Goal: Complete application form

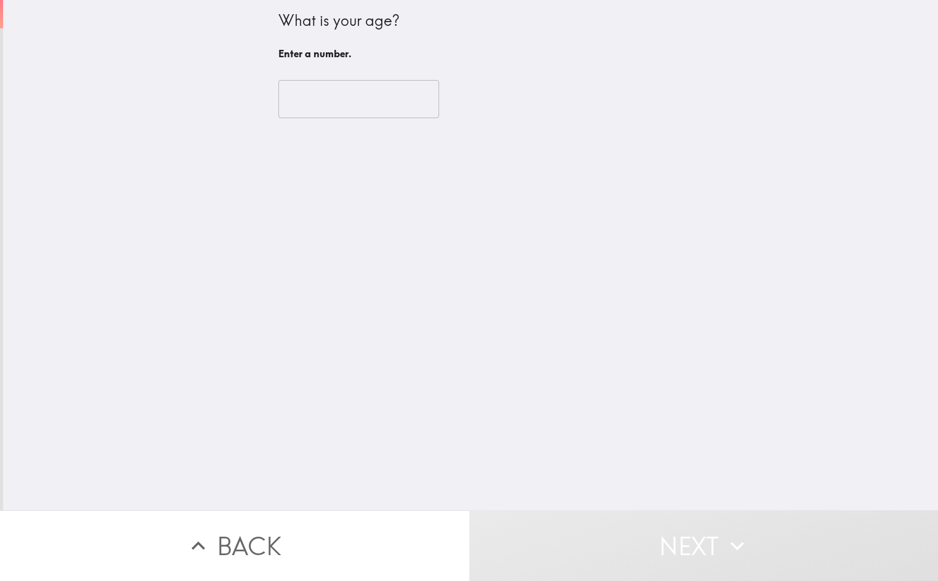
click at [329, 108] on input "number" at bounding box center [358, 99] width 161 height 38
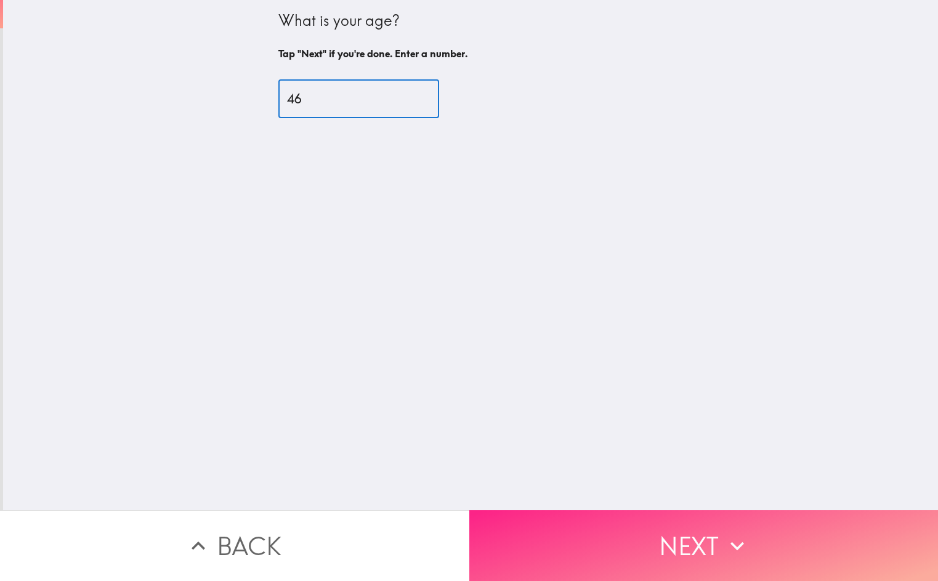
type input "46"
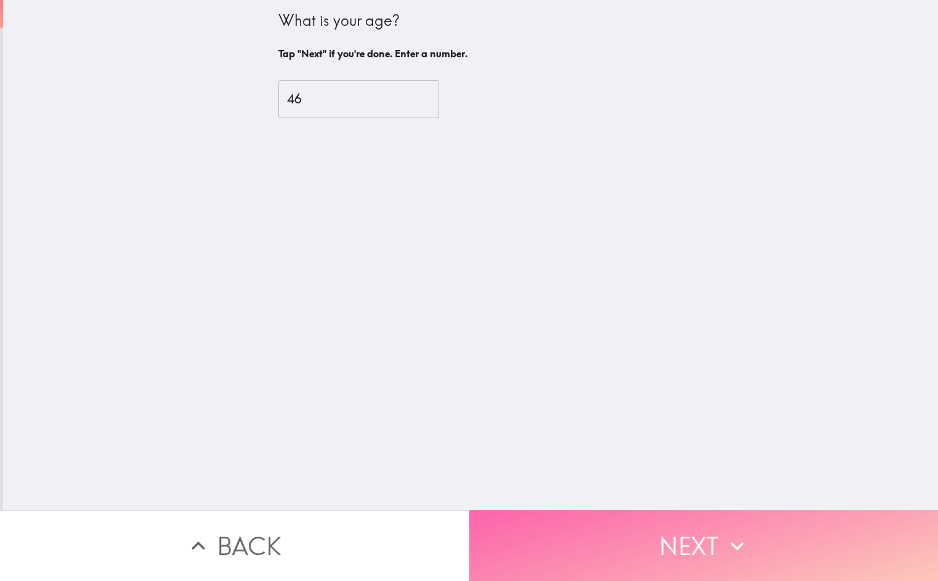
click at [605, 513] on button "Next" at bounding box center [703, 545] width 469 height 71
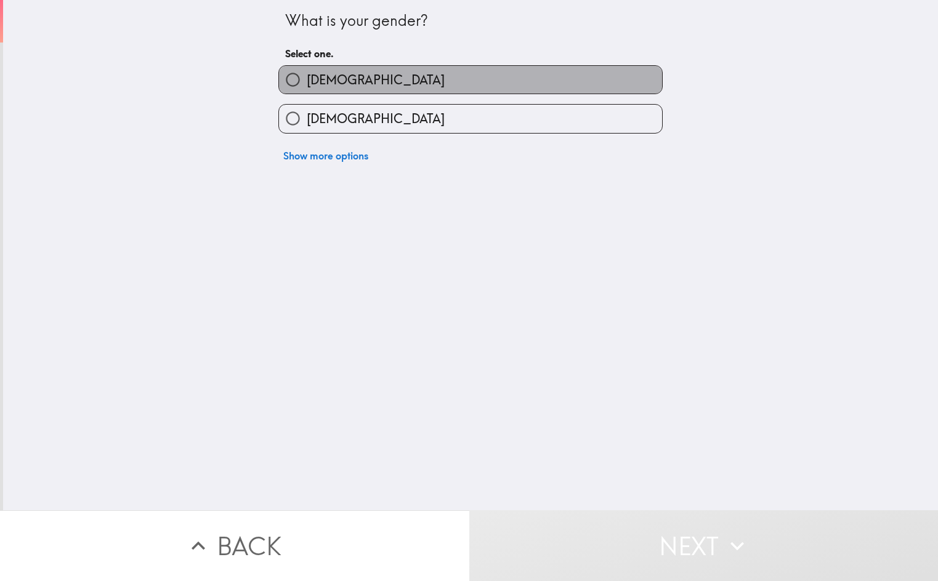
click at [333, 70] on label "[DEMOGRAPHIC_DATA]" at bounding box center [470, 80] width 383 height 28
click at [307, 70] on input "[DEMOGRAPHIC_DATA]" at bounding box center [293, 80] width 28 height 28
radio input "true"
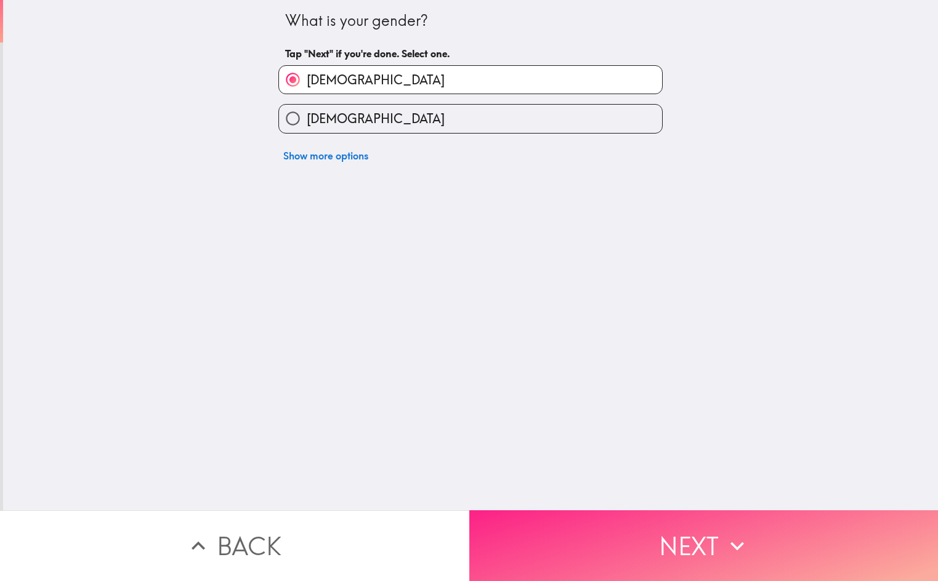
click at [551, 537] on button "Next" at bounding box center [703, 545] width 469 height 71
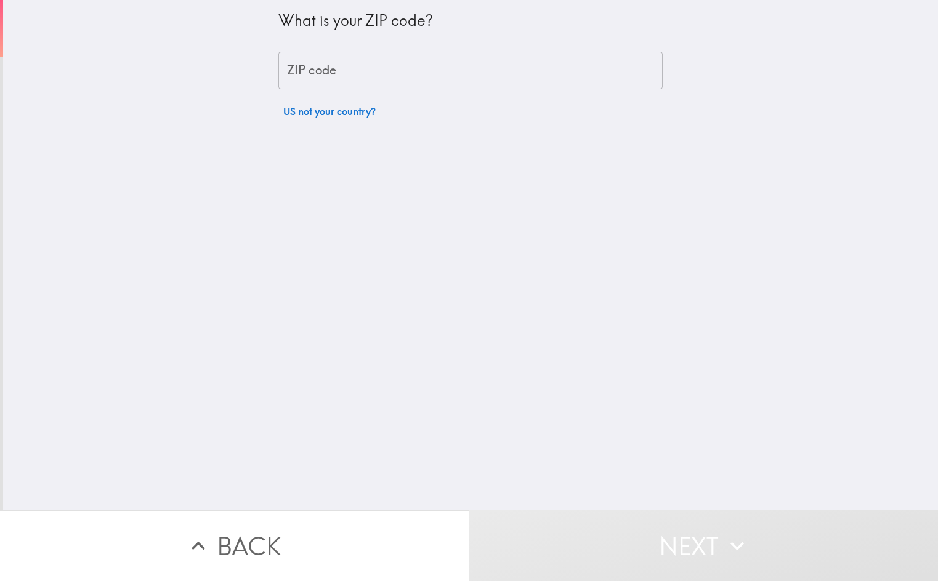
click at [278, 67] on input "ZIP code" at bounding box center [470, 71] width 384 height 38
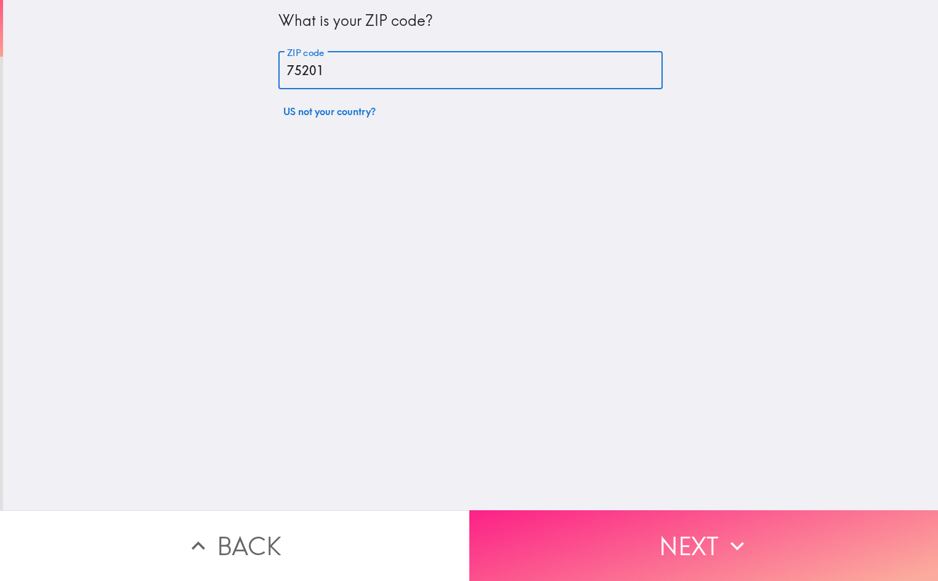
type input "75201"
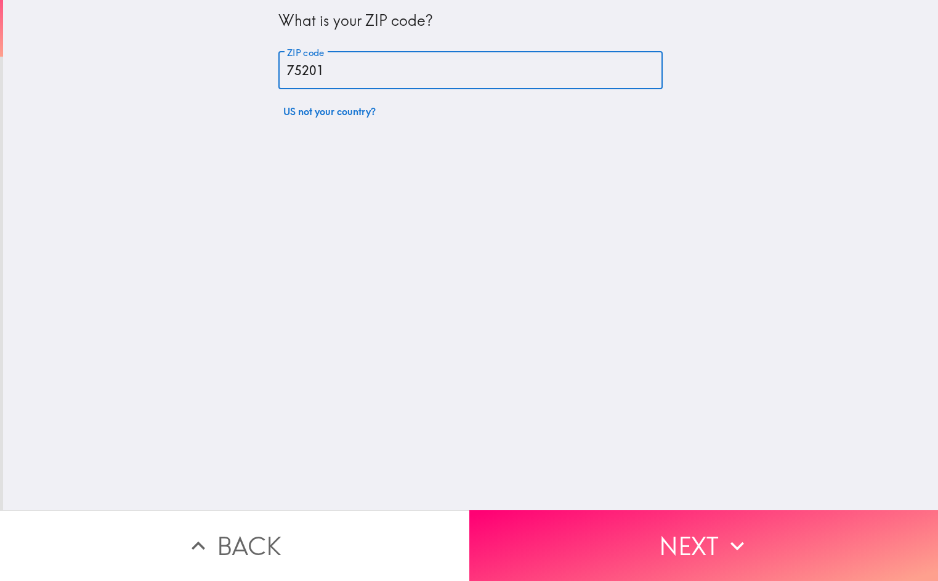
click at [648, 552] on button "Next" at bounding box center [703, 545] width 469 height 71
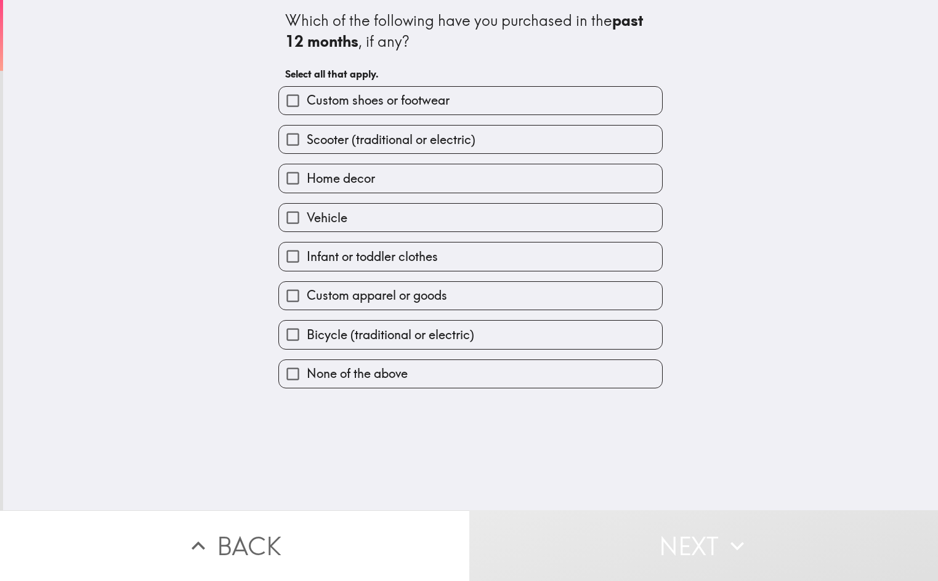
drag, startPoint x: 275, startPoint y: 10, endPoint x: 363, endPoint y: 147, distance: 162.0
click at [363, 147] on div "Which of the following have you purchased in the past 12 months , if any? Selec…" at bounding box center [470, 194] width 394 height 388
click at [315, 181] on span "Home decor" at bounding box center [341, 178] width 68 height 17
click at [307, 181] on input "Home decor" at bounding box center [293, 178] width 28 height 28
checkbox input "true"
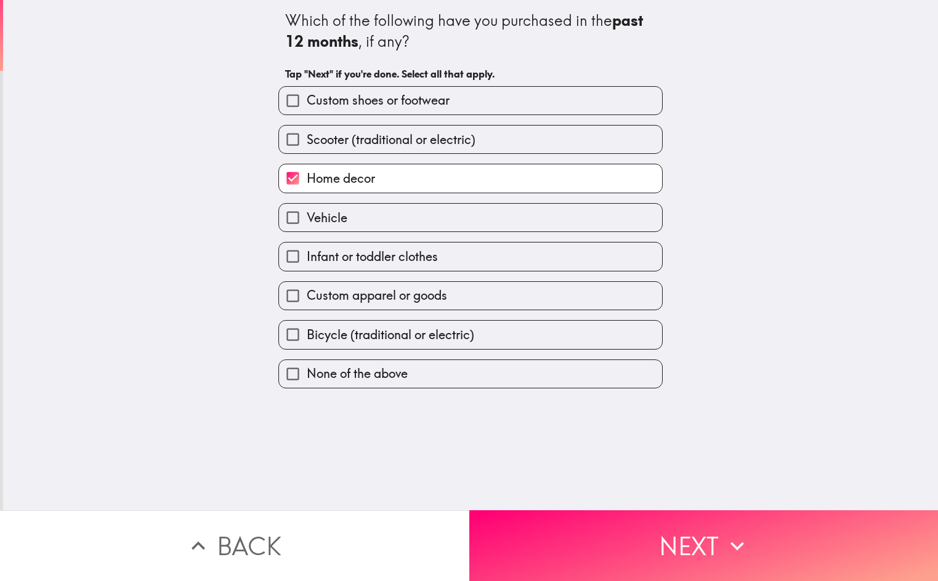
click at [312, 289] on span "Custom apparel or goods" at bounding box center [377, 295] width 140 height 17
click at [307, 289] on input "Custom apparel or goods" at bounding box center [293, 296] width 28 height 28
checkbox input "true"
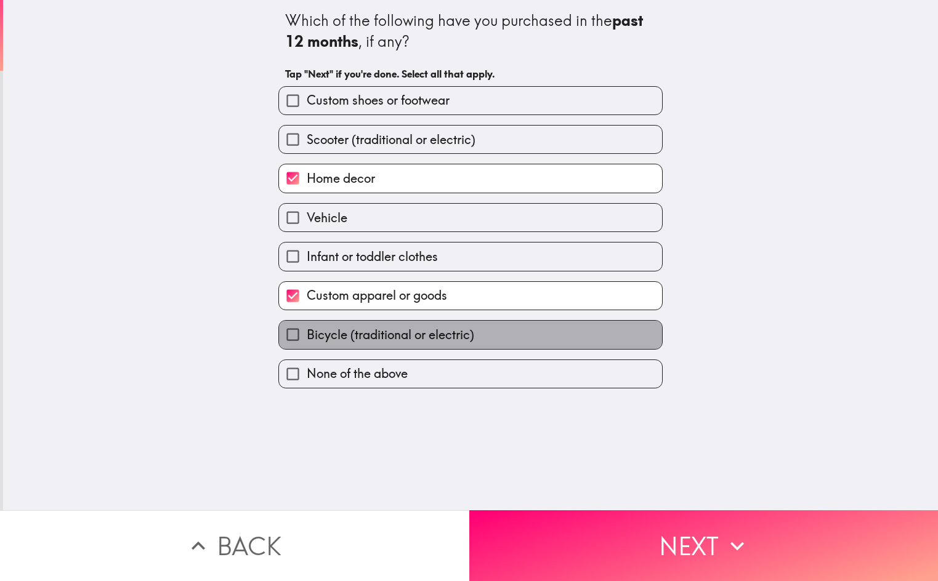
click at [309, 333] on span "Bicycle (traditional or electric)" at bounding box center [390, 334] width 167 height 17
click at [307, 333] on input "Bicycle (traditional or electric)" at bounding box center [293, 335] width 28 height 28
checkbox input "true"
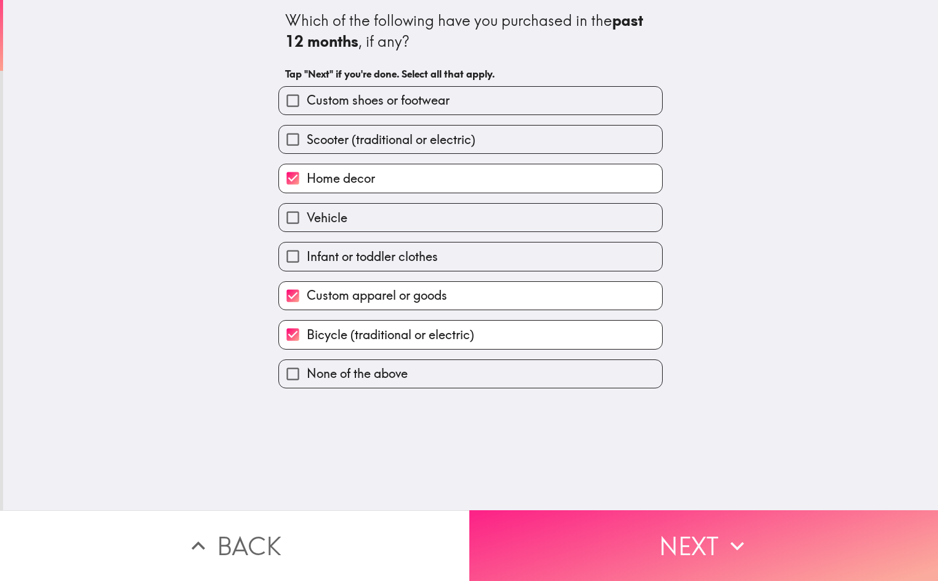
click at [593, 521] on button "Next" at bounding box center [703, 545] width 469 height 71
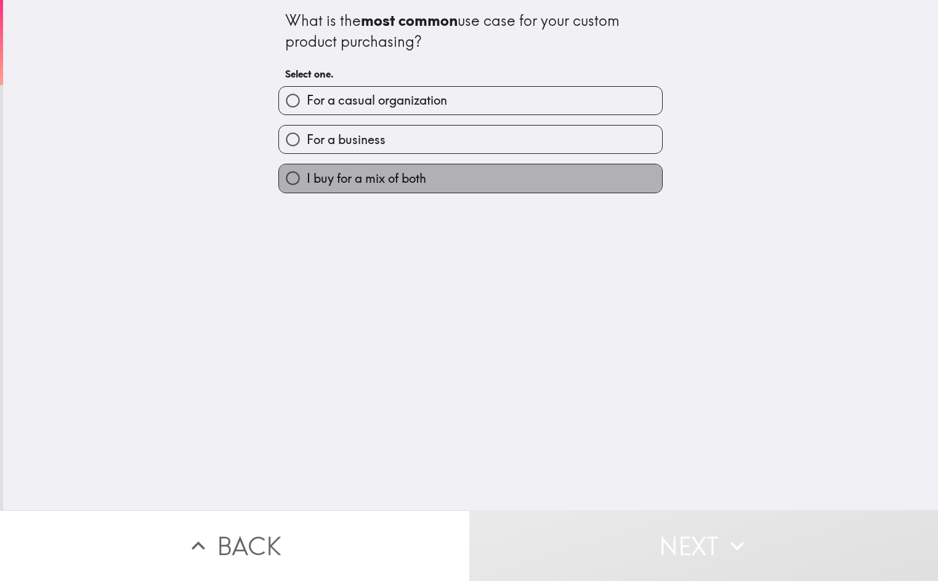
drag, startPoint x: 331, startPoint y: 180, endPoint x: 374, endPoint y: 248, distance: 80.6
click at [331, 180] on span "I buy for a mix of both" at bounding box center [366, 178] width 119 height 17
click at [307, 180] on input "I buy for a mix of both" at bounding box center [293, 178] width 28 height 28
radio input "true"
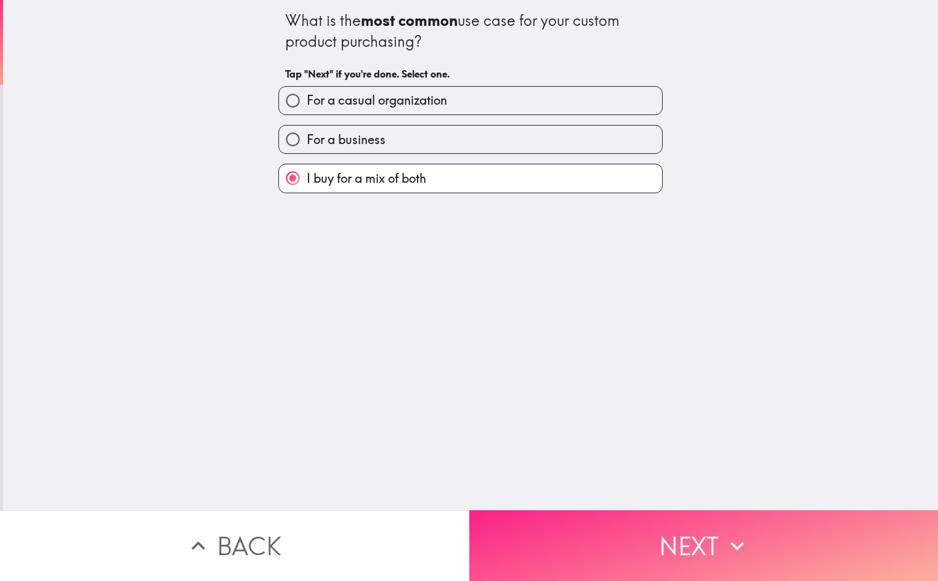
click at [598, 547] on button "Next" at bounding box center [703, 545] width 469 height 71
